Goal: Answer question/provide support

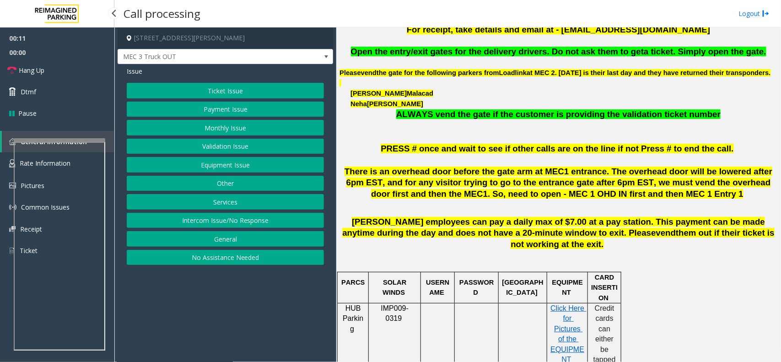
scroll to position [343, 0]
click at [250, 168] on button "Equipment Issue" at bounding box center [225, 165] width 197 height 16
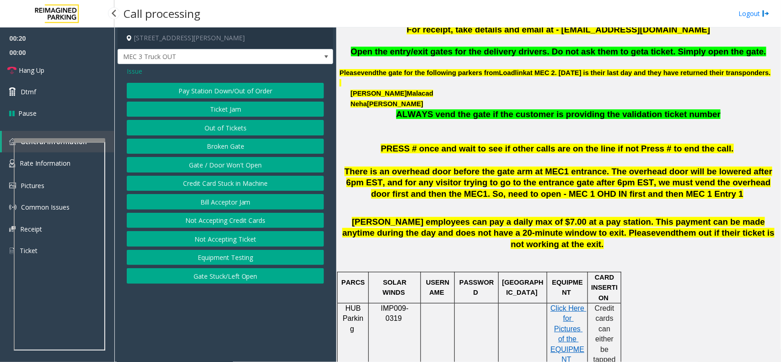
click at [230, 164] on button "Gate / Door Won't Open" at bounding box center [225, 165] width 197 height 16
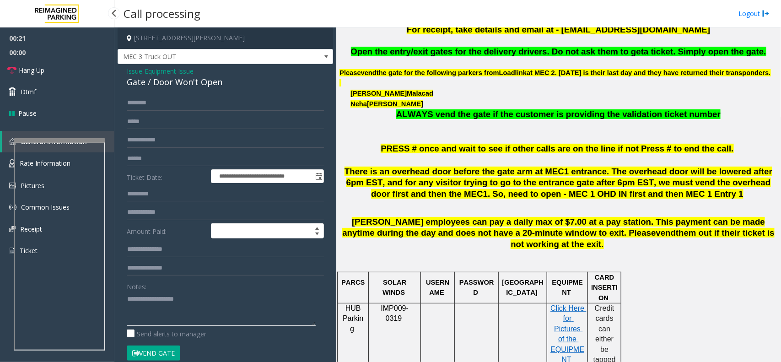
click at [163, 304] on textarea at bounding box center [221, 309] width 189 height 34
click at [149, 349] on button "Vend Gate" at bounding box center [154, 354] width 54 height 16
click at [152, 320] on textarea at bounding box center [221, 309] width 189 height 34
click at [205, 317] on textarea at bounding box center [221, 309] width 189 height 34
click at [219, 303] on textarea at bounding box center [221, 309] width 189 height 34
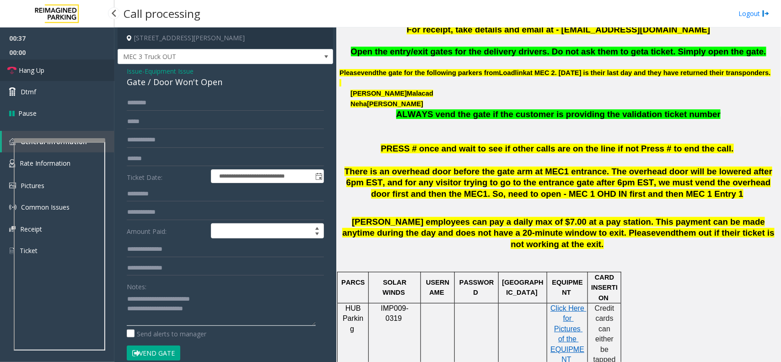
type textarea "**********"
click at [72, 76] on link "Hang Up" at bounding box center [57, 71] width 114 height 22
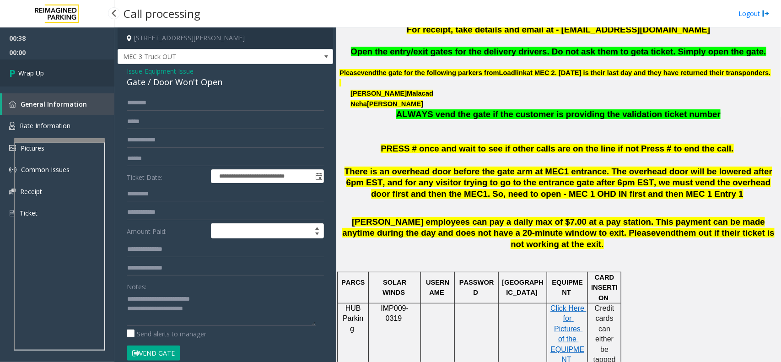
click at [83, 69] on link "Wrap Up" at bounding box center [57, 73] width 114 height 27
